Goal: Transaction & Acquisition: Purchase product/service

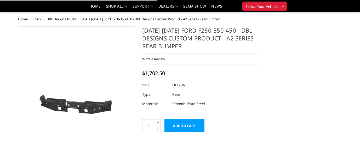
select select "564"
select select "549"
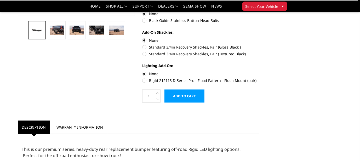
scroll to position [157, 0]
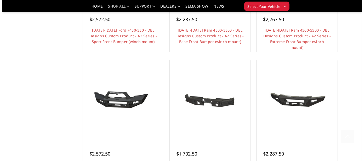
scroll to position [366, 0]
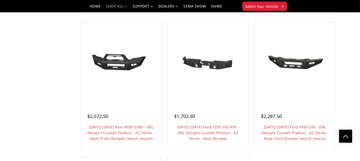
click at [297, 65] on link "Quick view" at bounding box center [295, 71] width 35 height 12
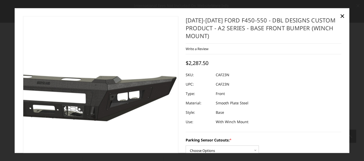
click at [137, 71] on img at bounding box center [56, 95] width 335 height 159
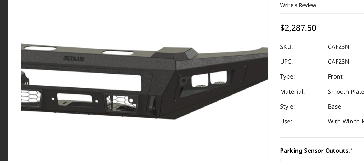
scroll to position [366, 0]
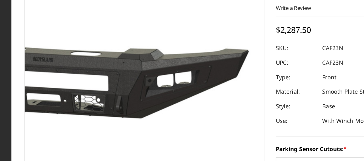
click at [144, 119] on img at bounding box center [47, 91] width 335 height 159
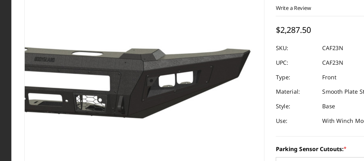
click at [143, 115] on img at bounding box center [48, 91] width 335 height 159
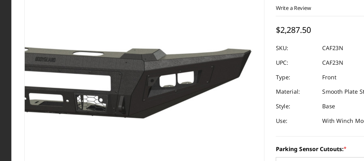
click at [143, 115] on img at bounding box center [49, 91] width 335 height 159
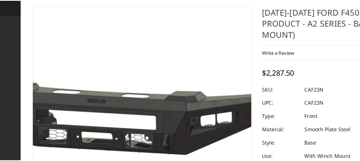
scroll to position [366, 0]
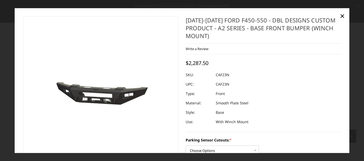
click at [342, 16] on span "×" at bounding box center [343, 15] width 5 height 11
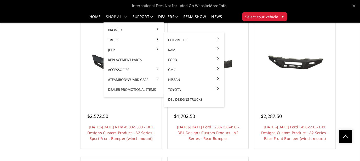
click at [114, 40] on link "Truck" at bounding box center [134, 40] width 56 height 10
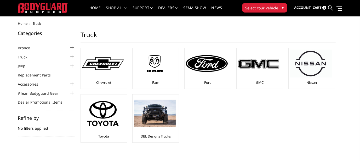
scroll to position [26, 0]
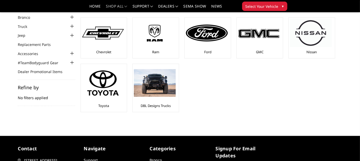
click at [162, 106] on link "DBL Designs Trucks" at bounding box center [156, 106] width 30 height 5
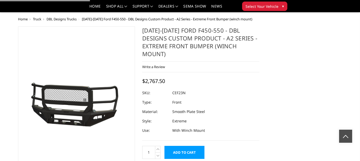
select select "541"
select select "518"
select select "1080"
select select "1696"
